Goal: Task Accomplishment & Management: Use online tool/utility

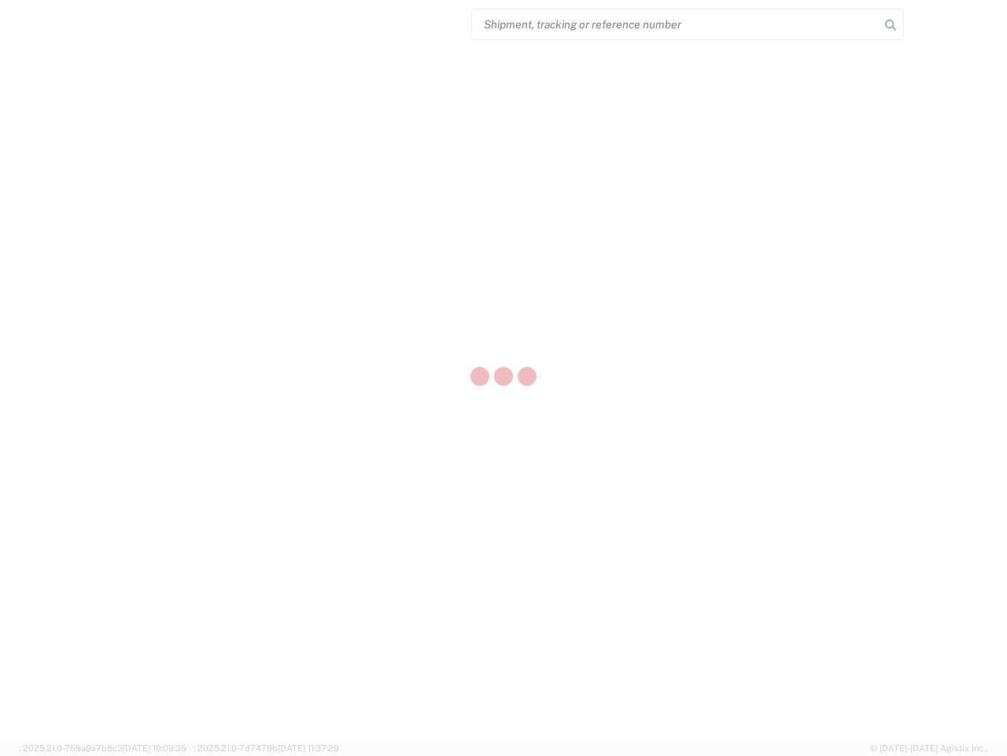
select select "US"
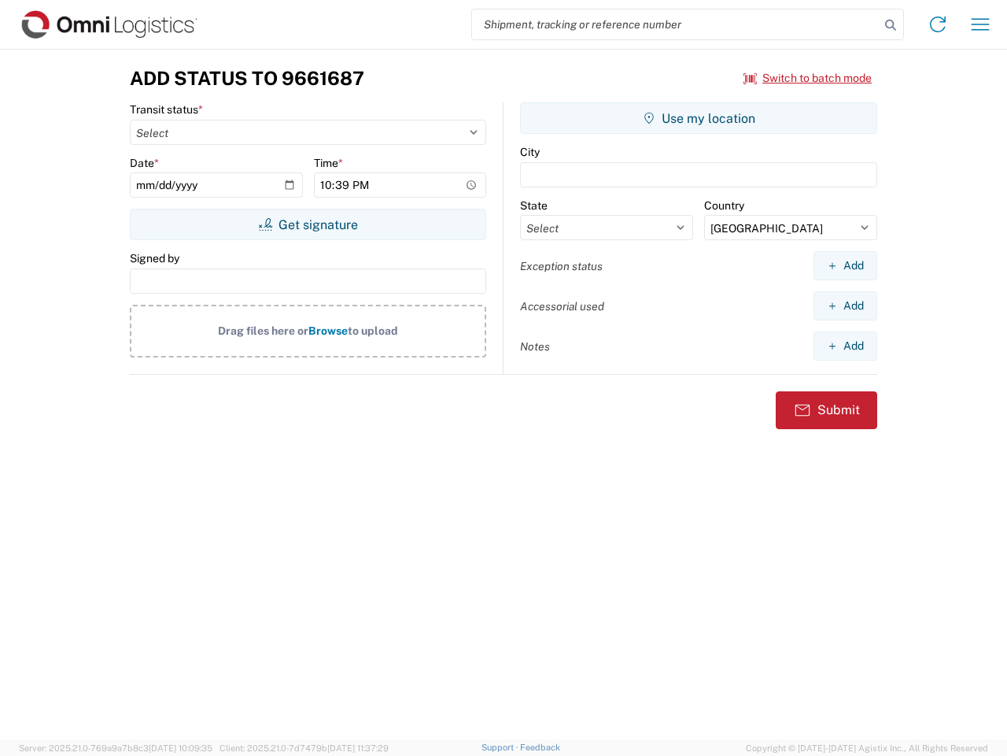
click at [676, 24] on input "search" at bounding box center [676, 24] width 408 height 30
click at [891, 25] on icon at bounding box center [891, 25] width 22 height 22
click at [938, 24] on icon at bounding box center [938, 24] width 25 height 25
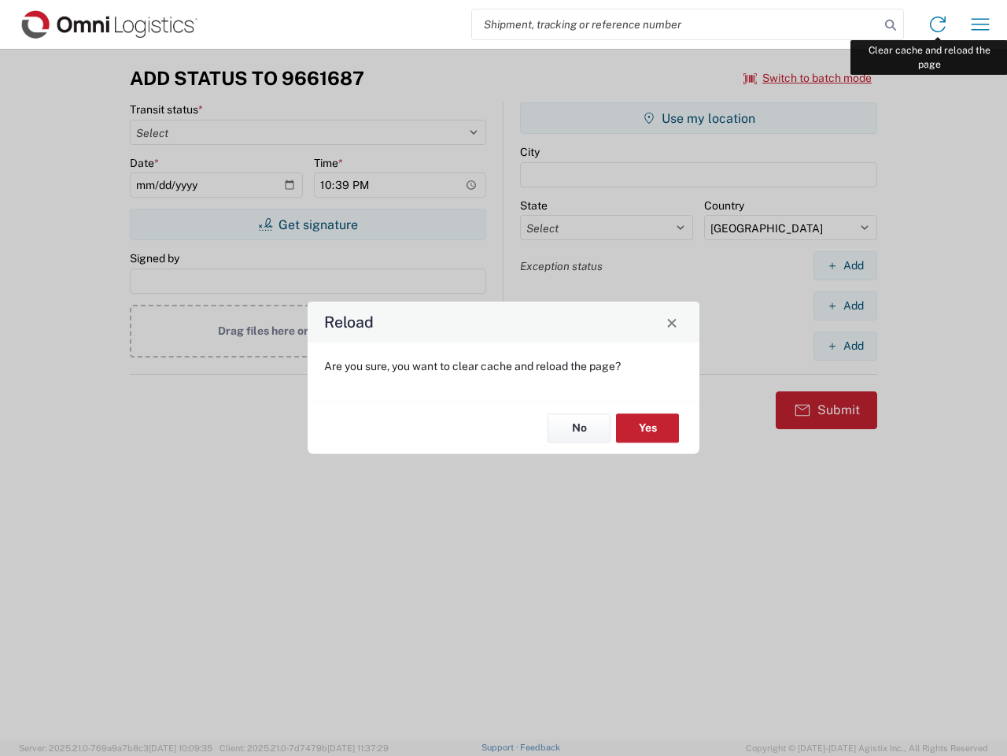
click at [981, 24] on div "Reload Are you sure, you want to clear cache and reload the page? No Yes" at bounding box center [503, 378] width 1007 height 756
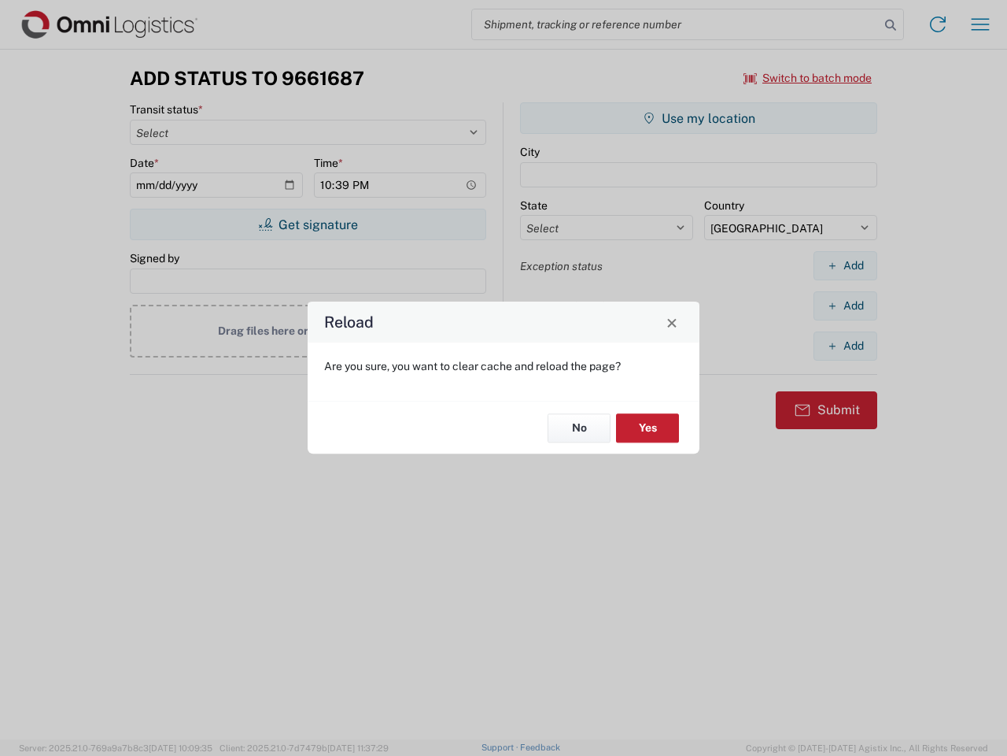
click at [808, 78] on div "Reload Are you sure, you want to clear cache and reload the page? No Yes" at bounding box center [503, 378] width 1007 height 756
click at [308, 224] on div "Reload Are you sure, you want to clear cache and reload the page? No Yes" at bounding box center [503, 378] width 1007 height 756
click at [699, 118] on div "Reload Are you sure, you want to clear cache and reload the page? No Yes" at bounding box center [503, 378] width 1007 height 756
click at [845, 265] on div "Reload Are you sure, you want to clear cache and reload the page? No Yes" at bounding box center [503, 378] width 1007 height 756
click at [845, 305] on div "Reload Are you sure, you want to clear cache and reload the page? No Yes" at bounding box center [503, 378] width 1007 height 756
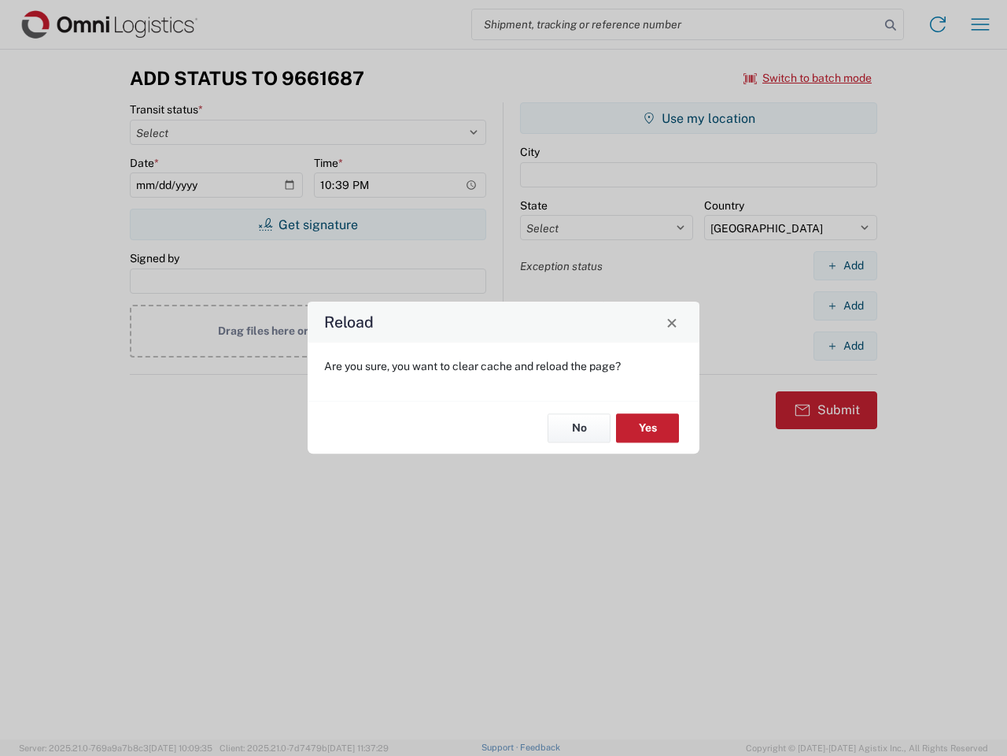
click at [845, 346] on div "Reload Are you sure, you want to clear cache and reload the page? No Yes" at bounding box center [503, 378] width 1007 height 756
